Goal: Use online tool/utility: Utilize a website feature to perform a specific function

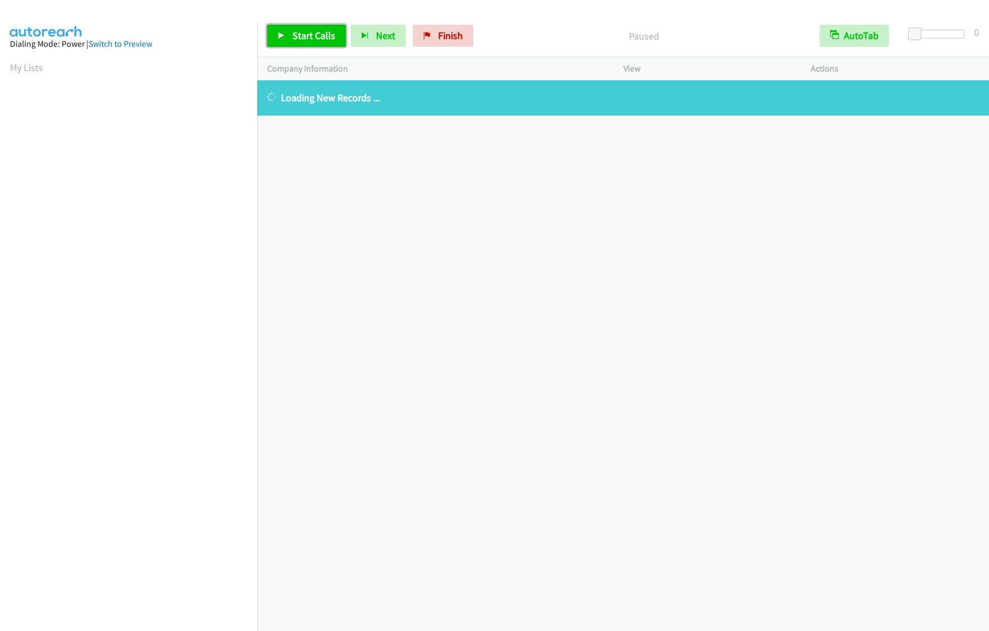
click at [315, 40] on span "Start Calls" at bounding box center [314, 35] width 43 height 13
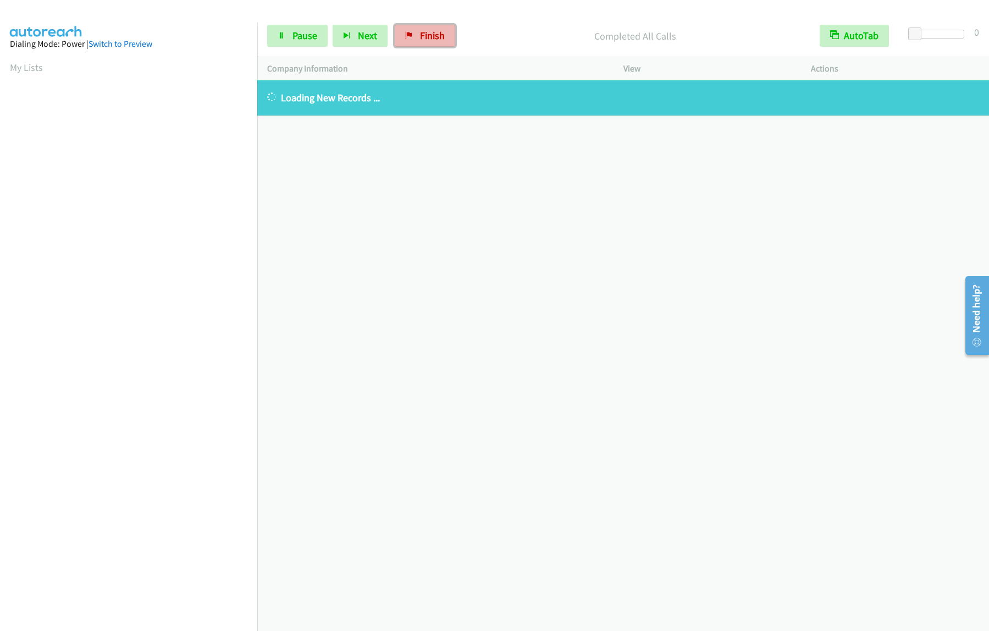
click at [442, 40] on span "Finish" at bounding box center [432, 35] width 25 height 13
click at [295, 36] on span "Start Calls" at bounding box center [314, 35] width 43 height 13
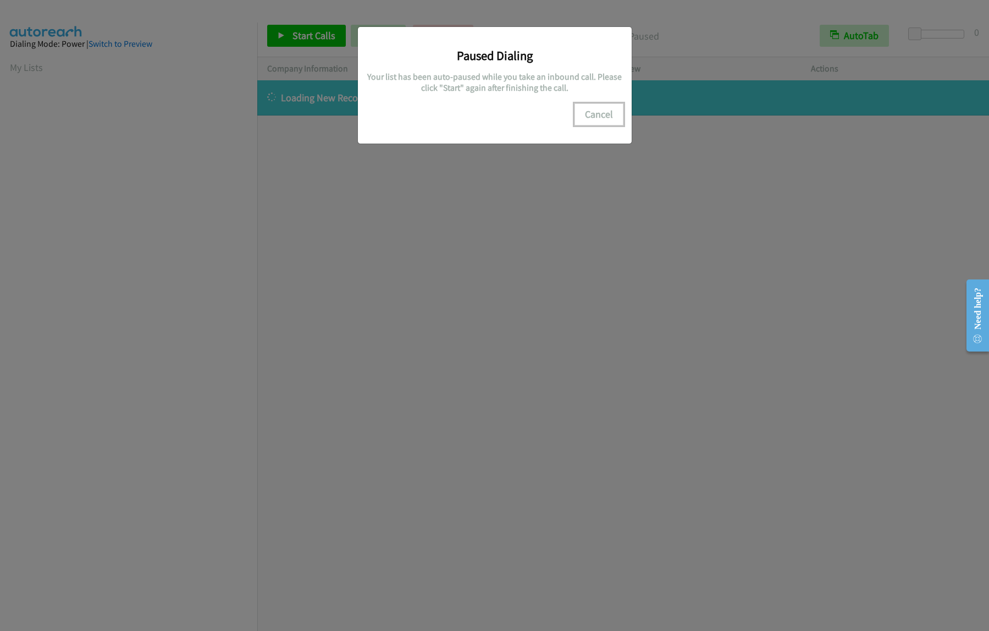
click at [598, 117] on button "Cancel" at bounding box center [599, 114] width 49 height 22
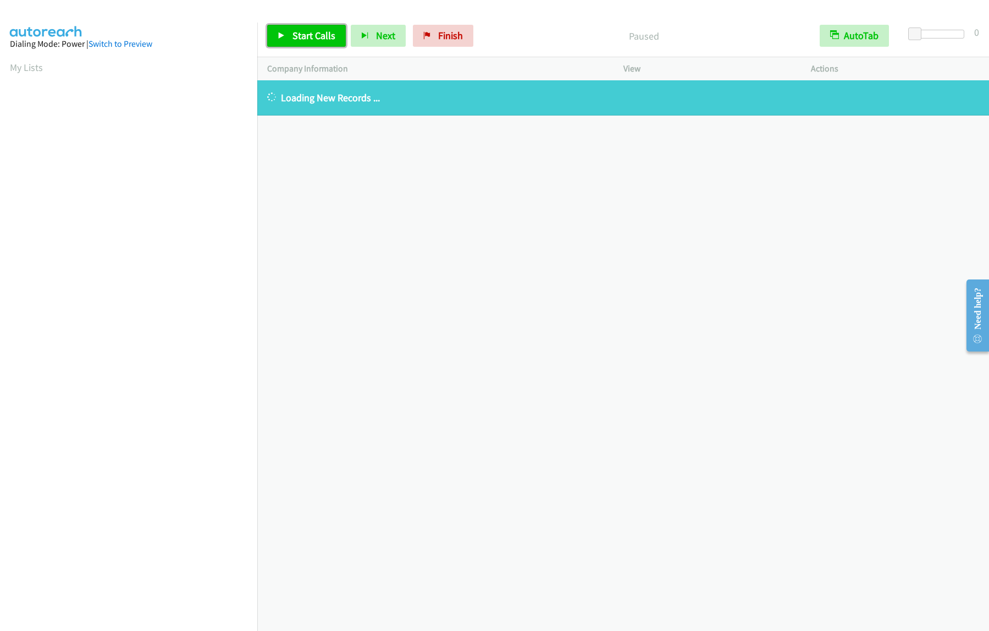
click at [295, 36] on span "Start Calls" at bounding box center [314, 35] width 43 height 13
drag, startPoint x: 422, startPoint y: 40, endPoint x: 537, endPoint y: 39, distance: 114.9
click at [422, 40] on span "Finish" at bounding box center [432, 35] width 25 height 13
